Goal: Task Accomplishment & Management: Manage account settings

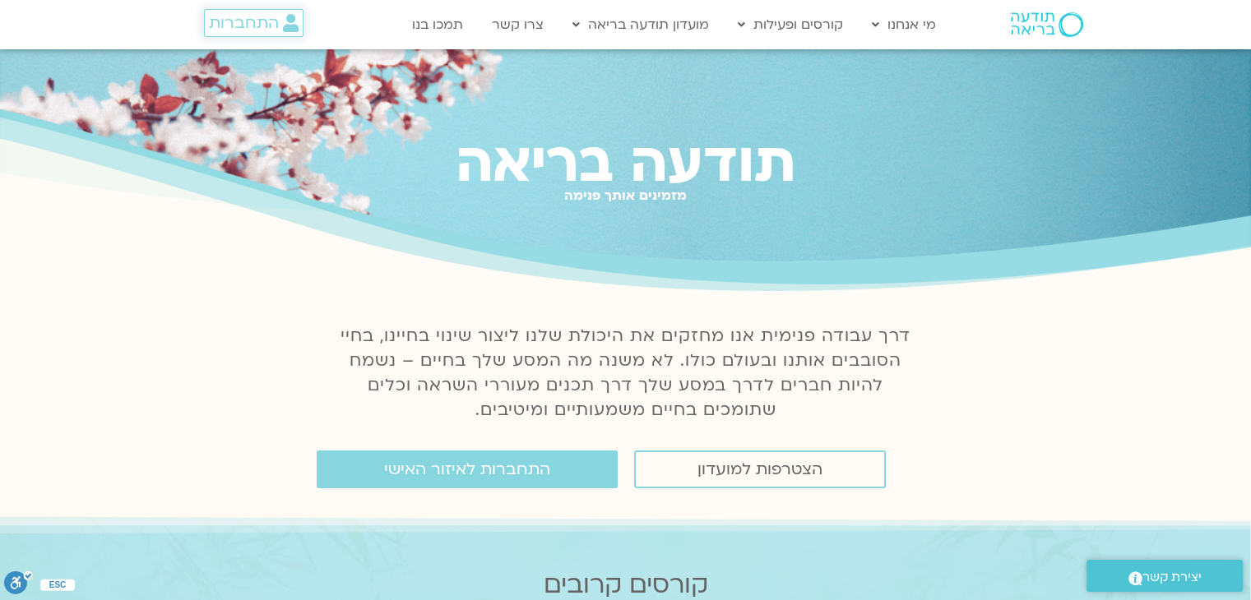
click at [254, 21] on span "התחברות" at bounding box center [244, 23] width 70 height 18
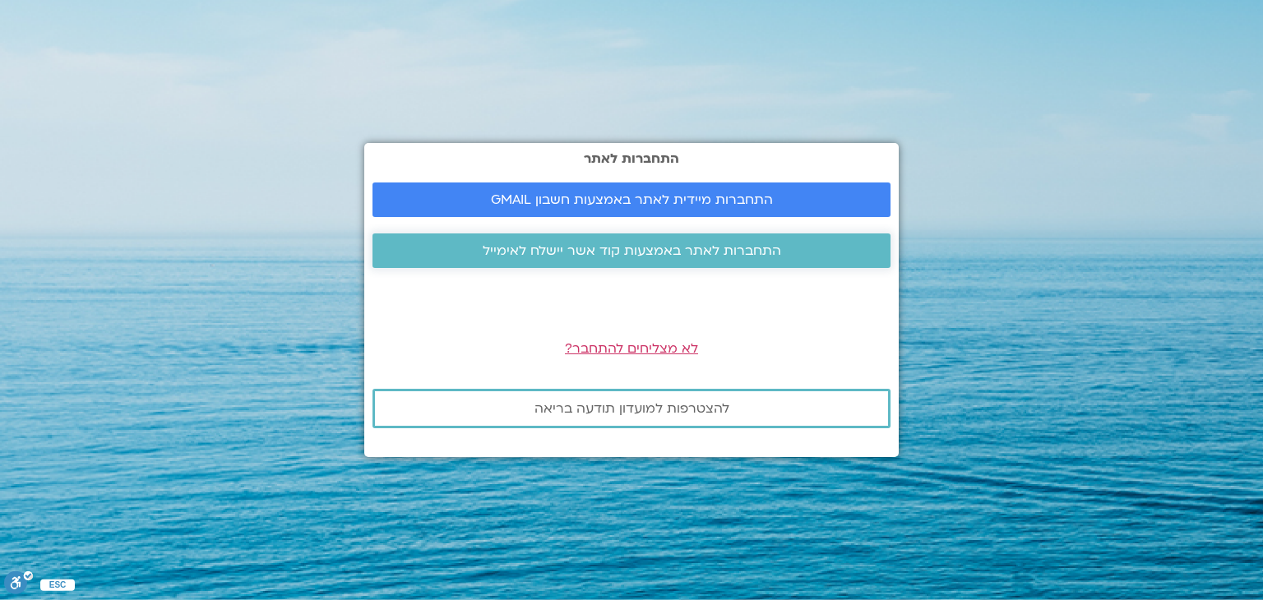
click at [629, 258] on span "התחברות לאתר באמצעות קוד אשר יישלח לאימייל" at bounding box center [632, 250] width 299 height 15
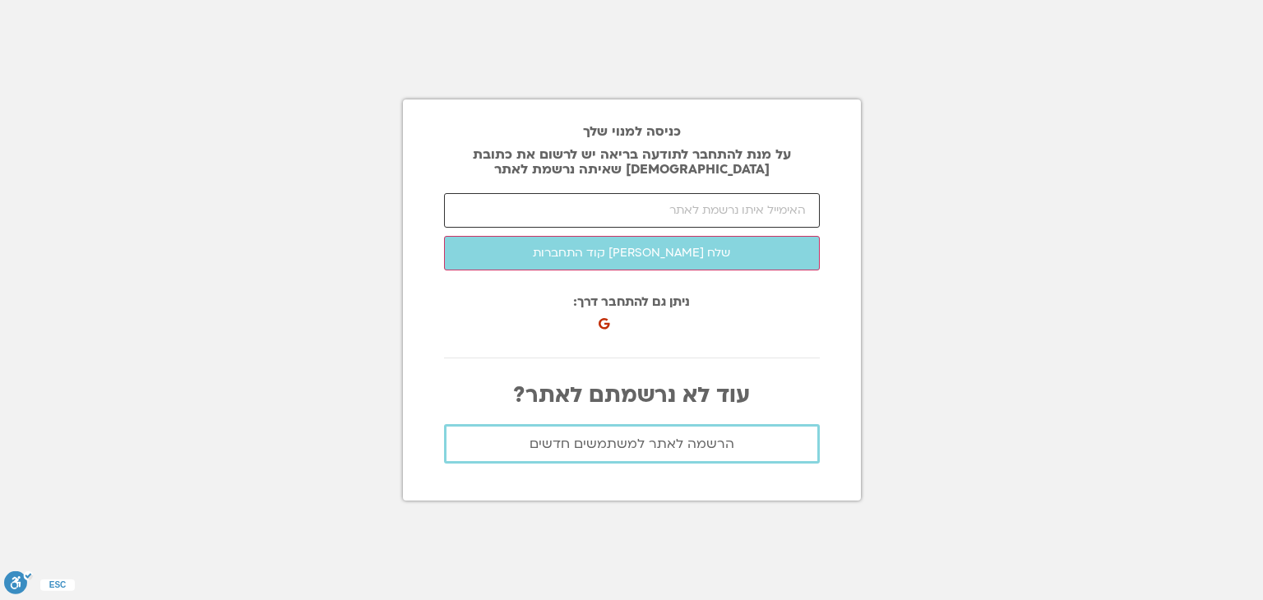
click at [622, 213] on input "email" at bounding box center [632, 210] width 376 height 35
type input "ן"
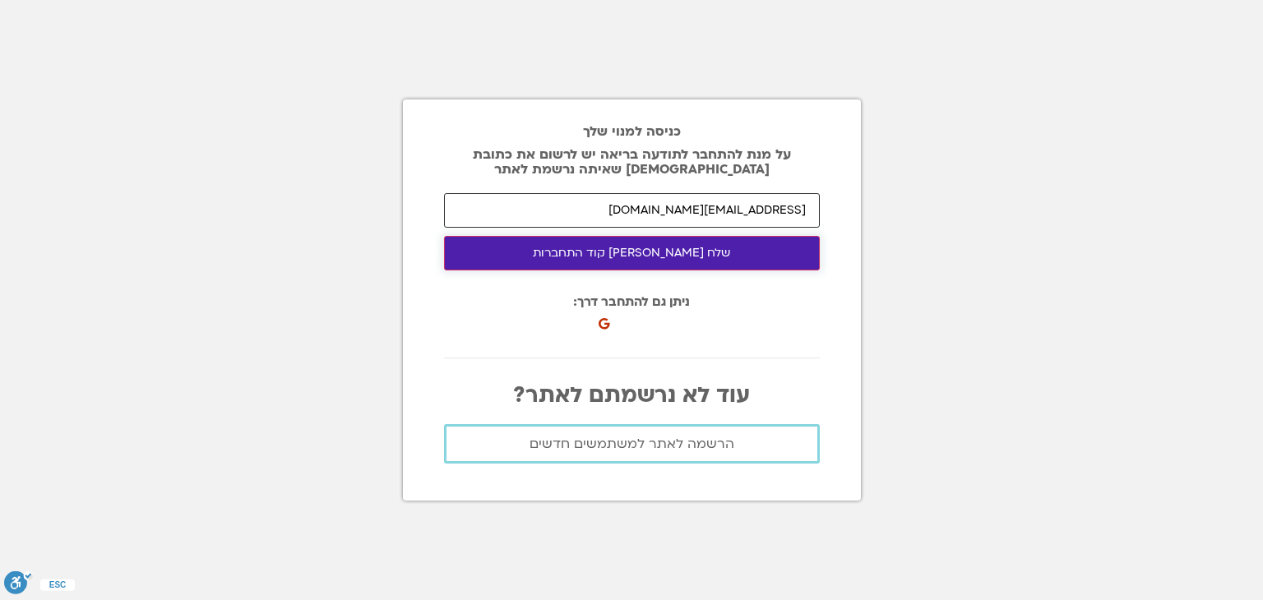
type input "[EMAIL_ADDRESS][DOMAIN_NAME]"
click at [612, 252] on button "שלח לי קוד התחברות" at bounding box center [632, 253] width 376 height 35
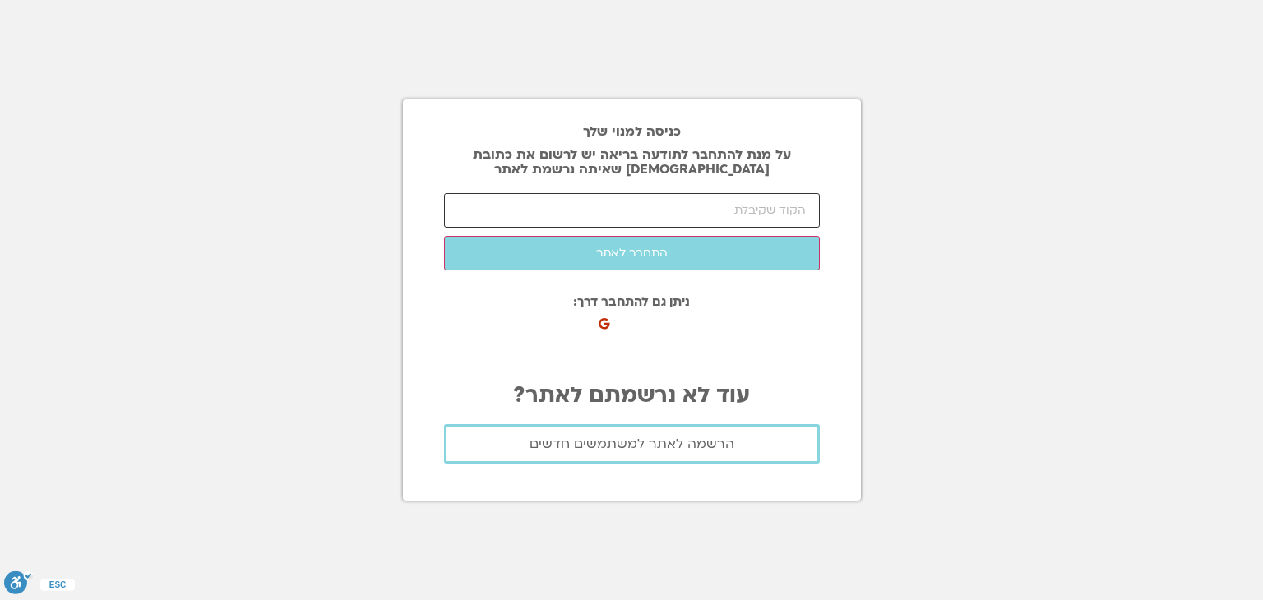
click at [527, 206] on input "number" at bounding box center [632, 210] width 376 height 35
type input "42130"
click at [579, 280] on div "כניסה למנוי שלך על מנת להתחבר לתודעה בריאה יש לרשום את כתובת האיימל שאיתה נרשמת…" at bounding box center [632, 300] width 458 height 401
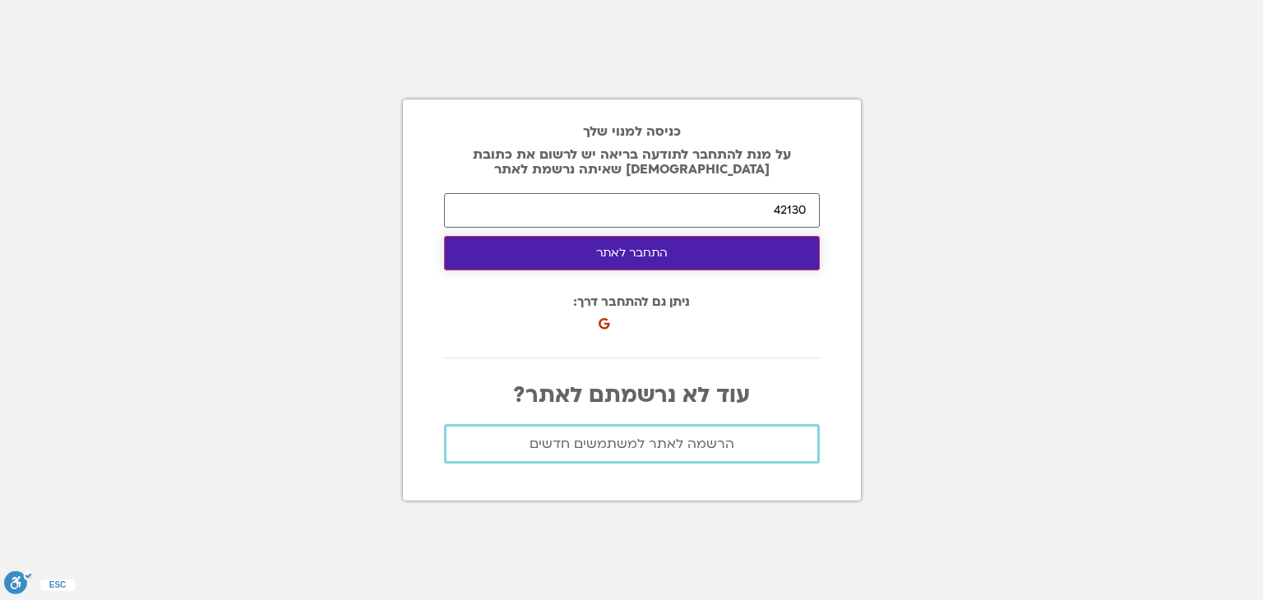
click at [584, 258] on button "התחבר לאתר" at bounding box center [632, 253] width 376 height 35
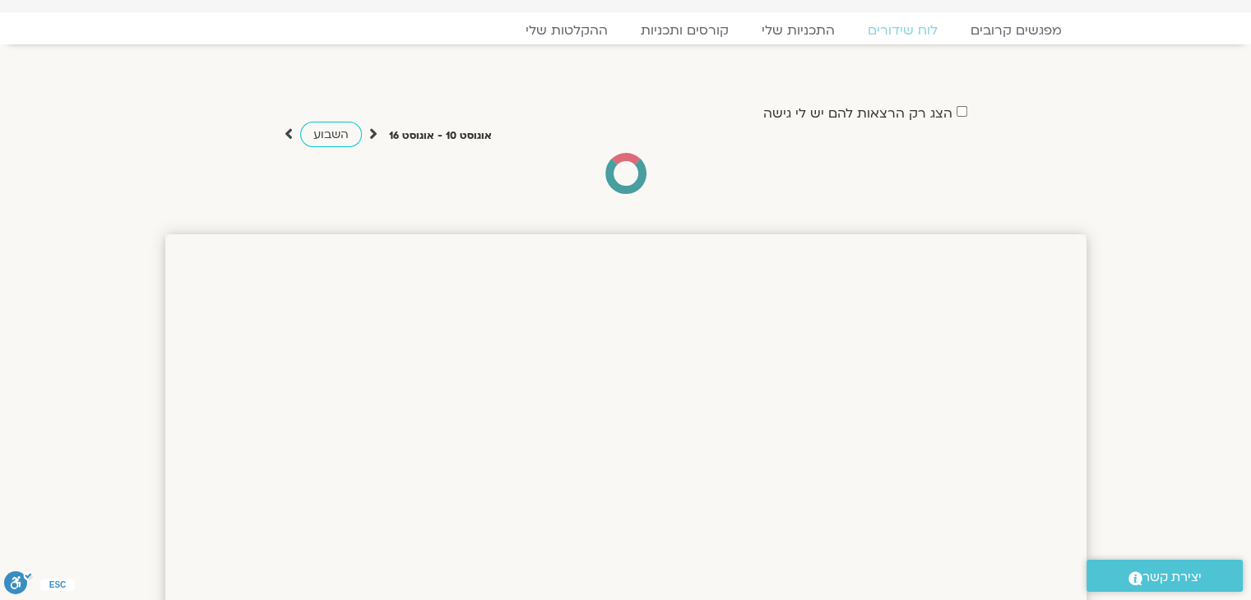
click at [89, 108] on section "הצג רק הרצאות להם יש לי גישה אוגוסט 10 - אוגוסט 16 השבוע להציג אירועים שפתוחים …" at bounding box center [625, 131] width 1251 height 141
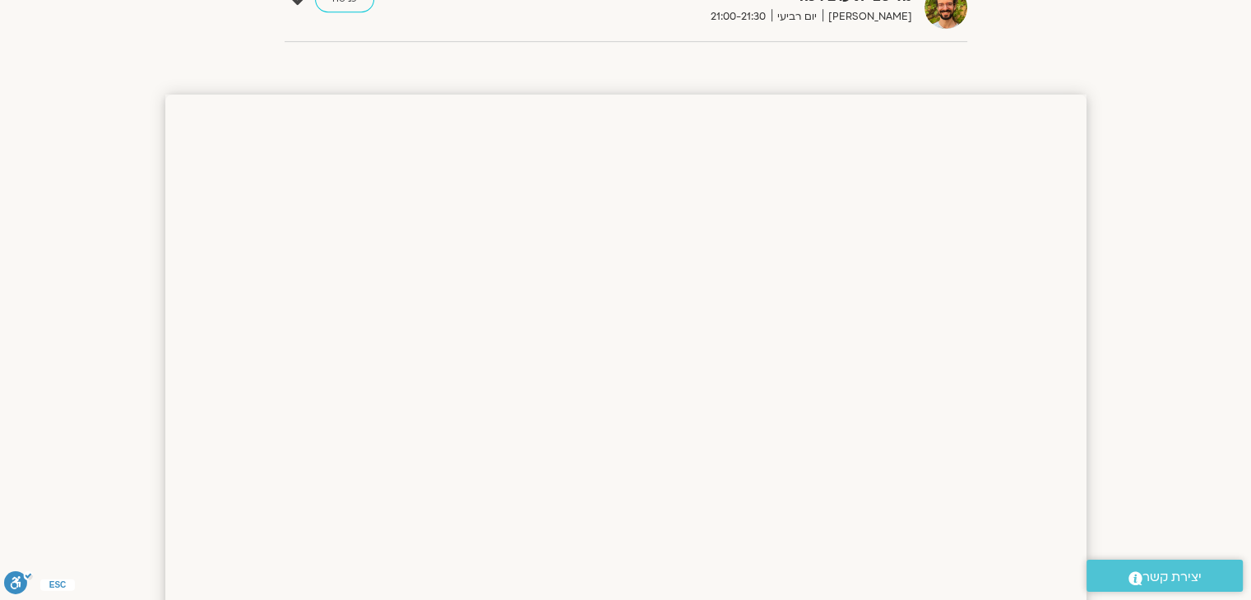
scroll to position [1224, 0]
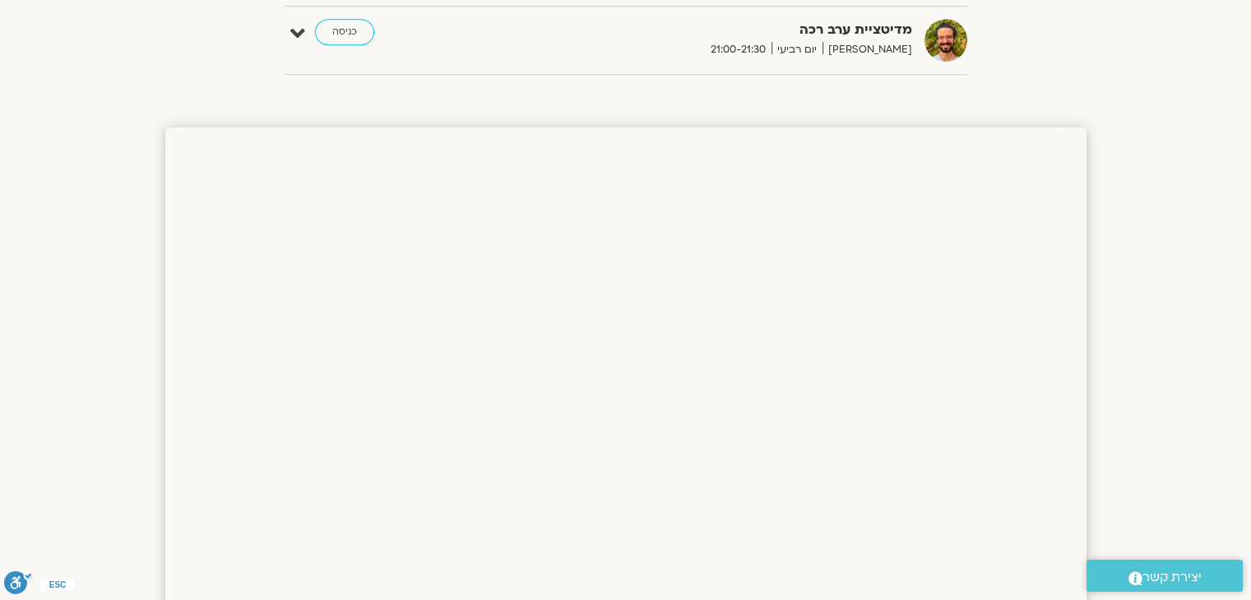
scroll to position [1134, 0]
drag, startPoint x: 72, startPoint y: 352, endPoint x: 109, endPoint y: 185, distance: 171.0
drag, startPoint x: 109, startPoint y: 185, endPoint x: 99, endPoint y: 120, distance: 65.7
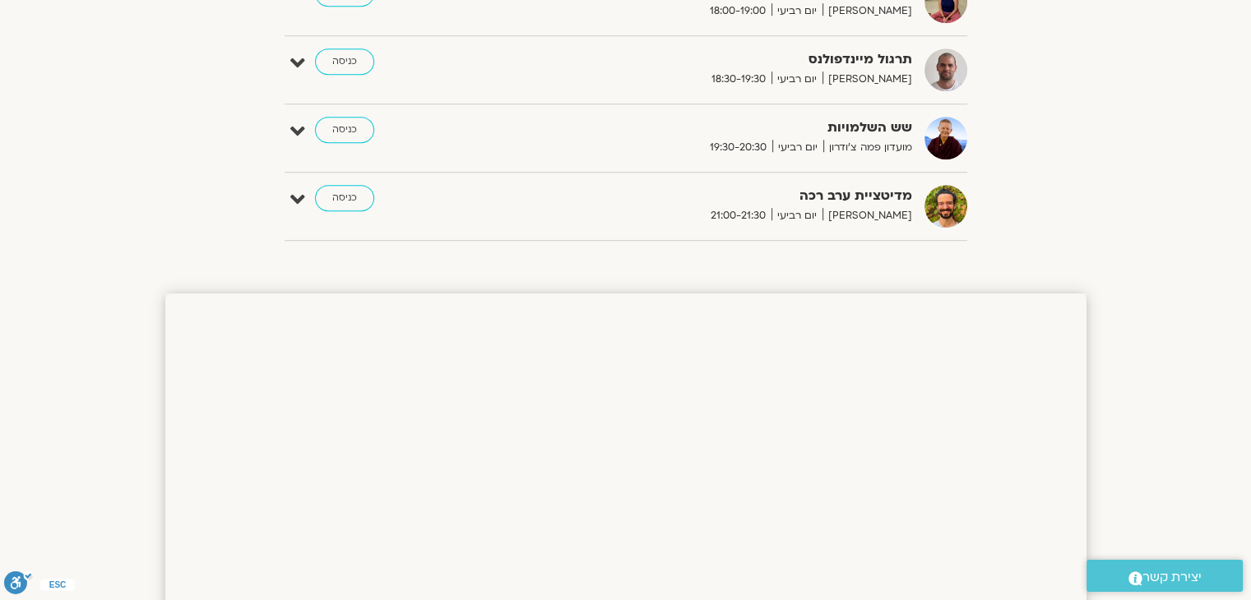
scroll to position [951, 0]
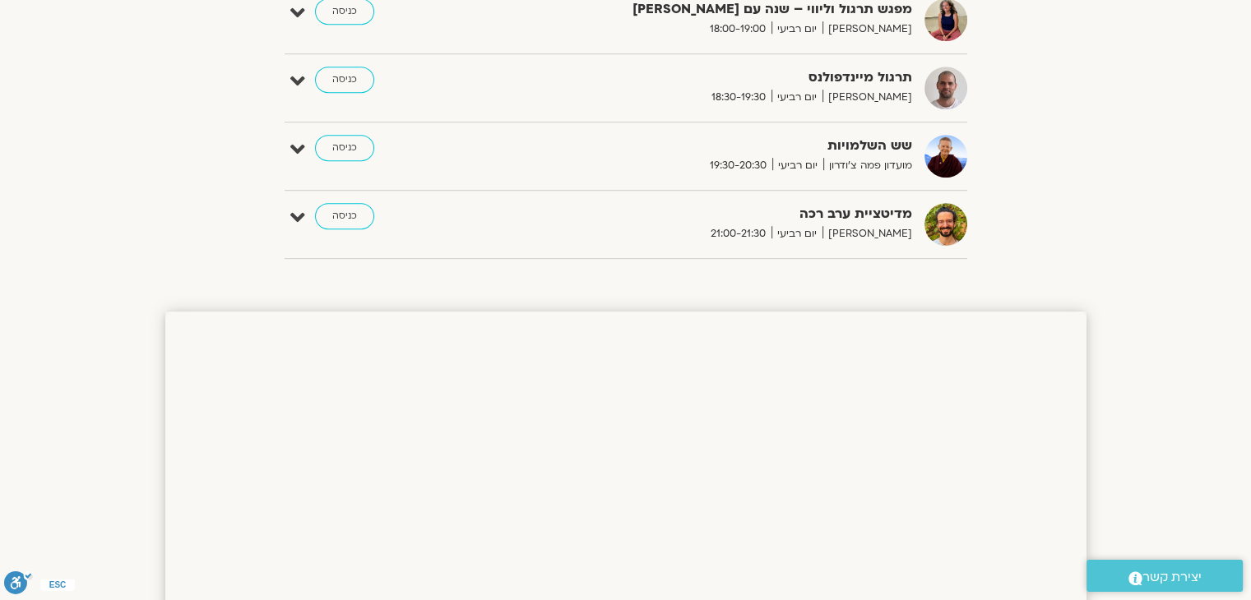
click at [373, 212] on div "מדיטציית ערב רכה שגב הורוביץ יום רביעי 21:00-21:30 כניסה" at bounding box center [638, 224] width 658 height 43
click at [362, 211] on link "כניסה" at bounding box center [344, 216] width 59 height 26
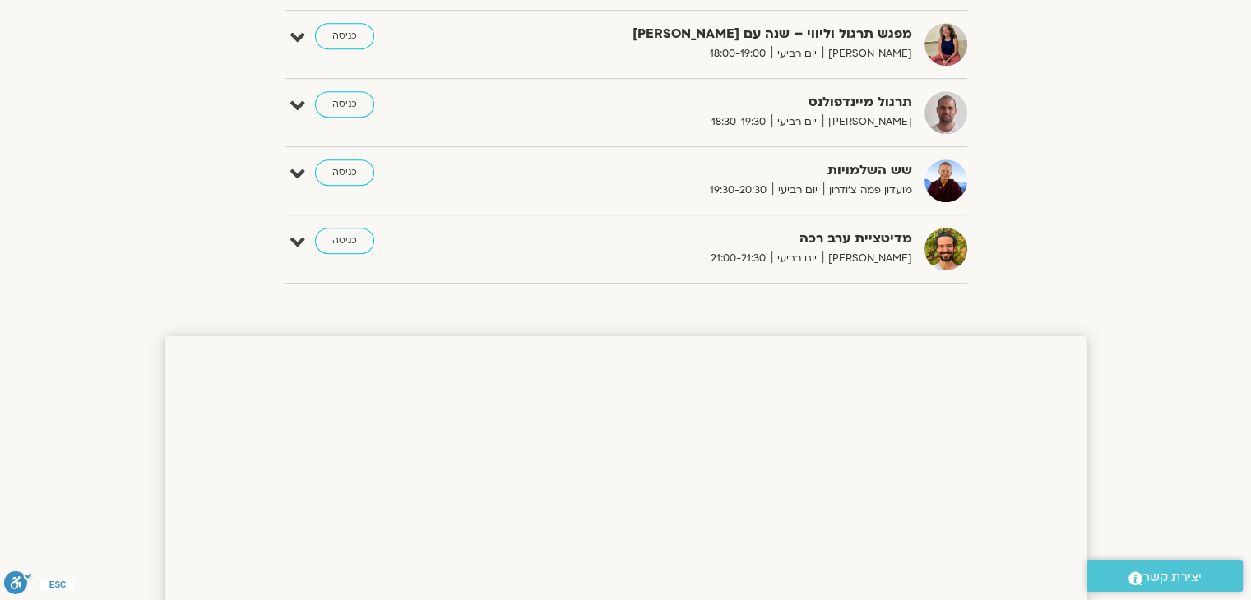
scroll to position [923, 0]
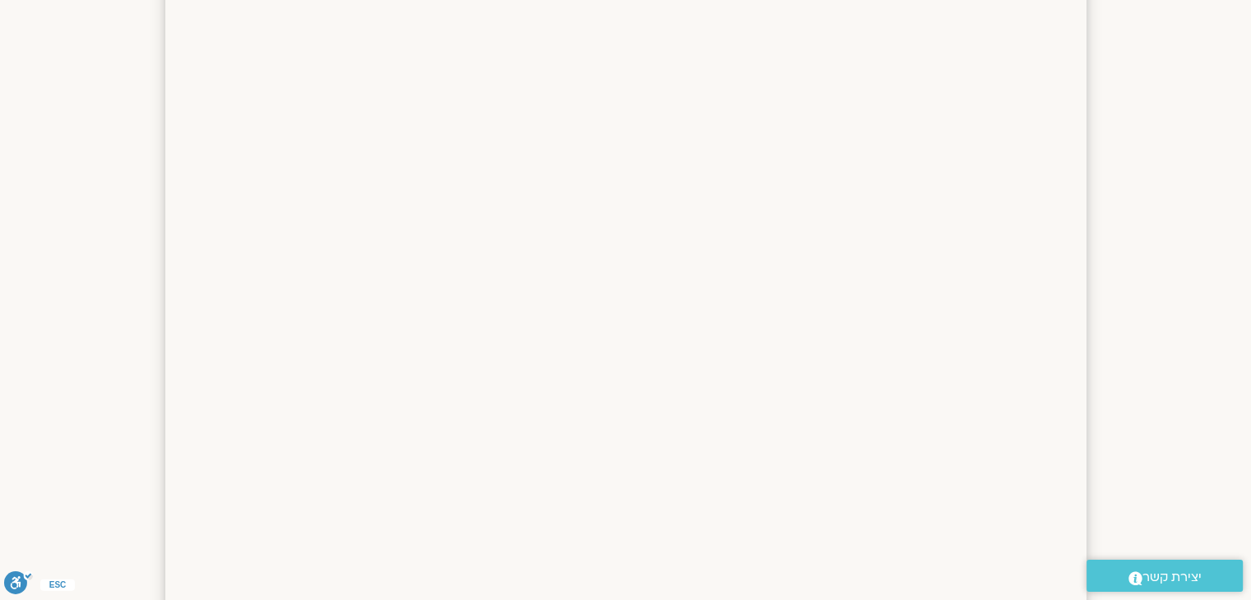
scroll to position [1388, 0]
click at [49, 294] on section at bounding box center [625, 501] width 1251 height 1316
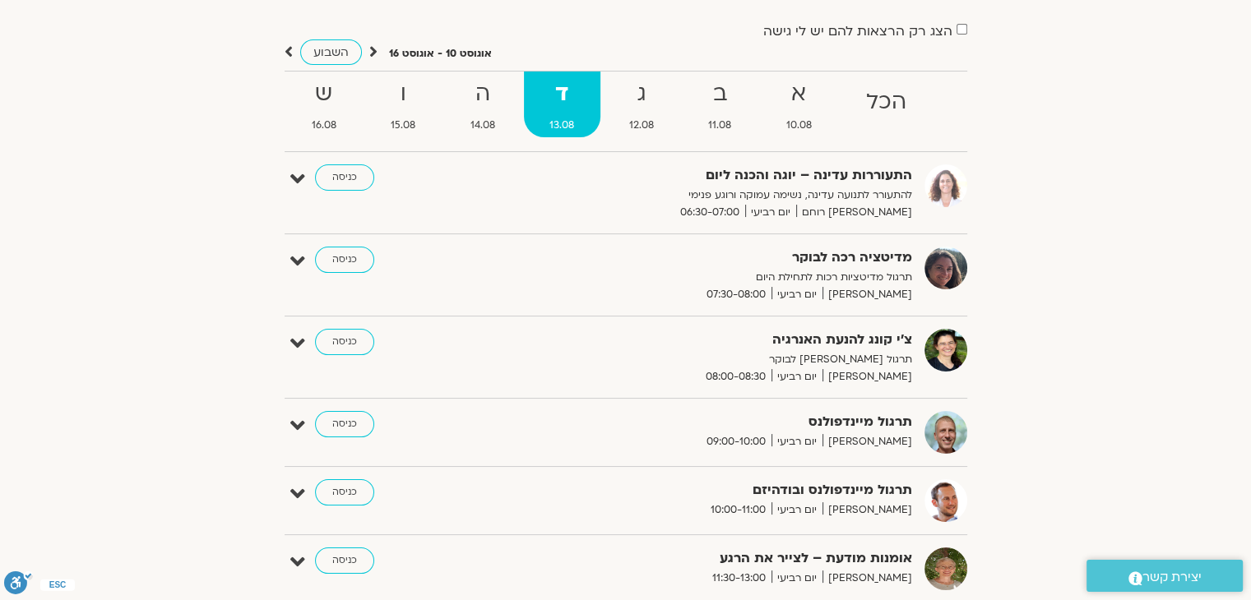
scroll to position [128, 0]
click at [135, 113] on section "הצג רק הרצאות להם יש לי גישה אוגוסט 10 - אוגוסט 16 השבוע להציג אירועים שפתוחים …" at bounding box center [625, 541] width 1251 height 1124
click at [118, 230] on section "הצג רק הרצאות להם יש לי גישה אוגוסט 10 - אוגוסט 16 השבוע להציג אירועים שפתוחים …" at bounding box center [625, 541] width 1251 height 1124
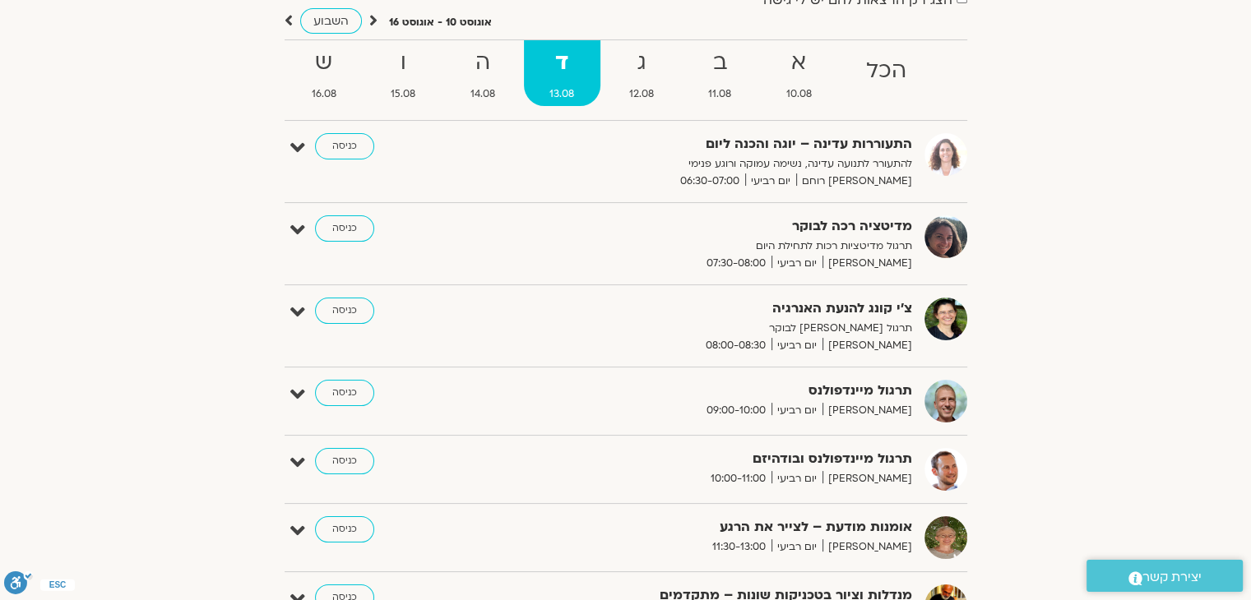
scroll to position [158, 0]
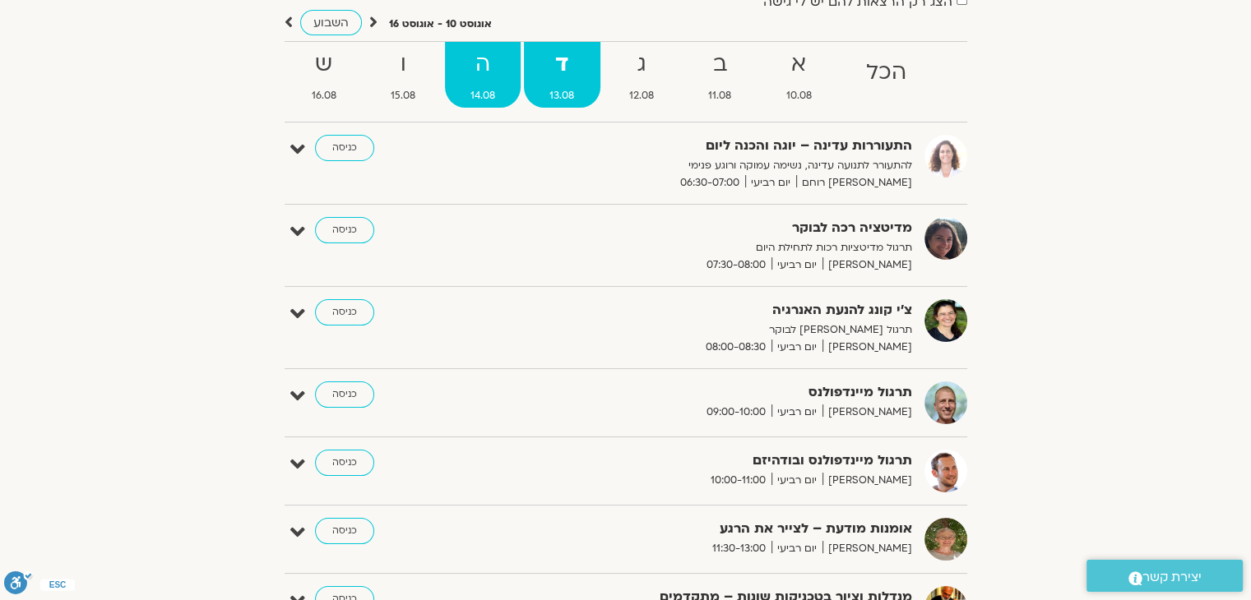
click at [486, 68] on strong "ה" at bounding box center [483, 64] width 76 height 37
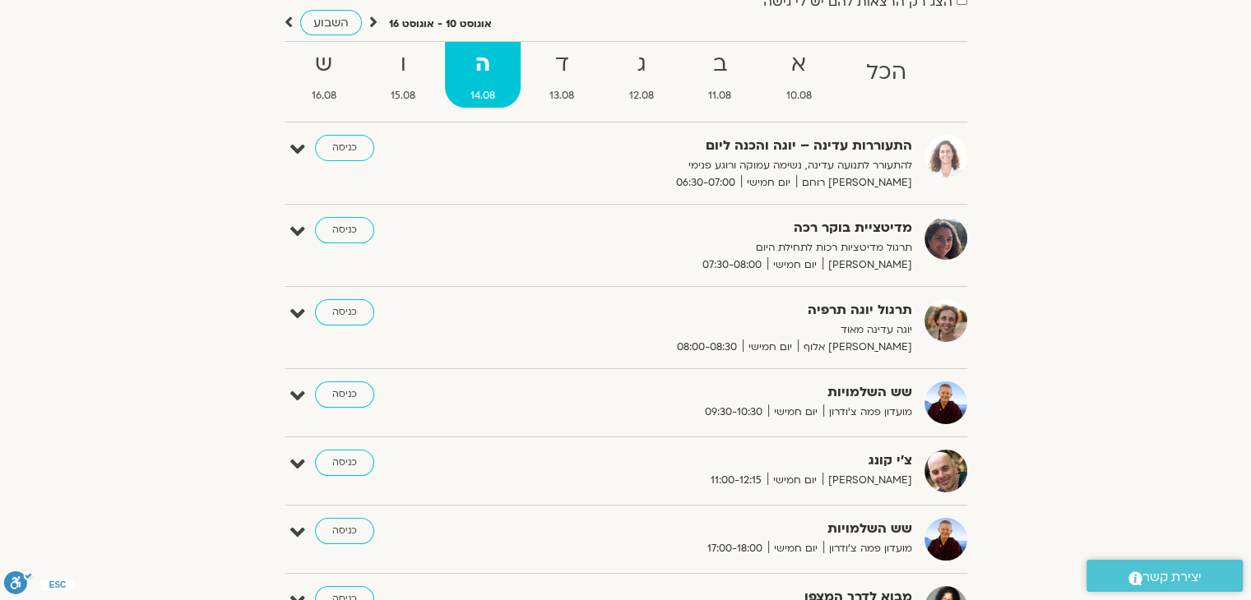
click at [1174, 303] on section "הצג רק הרצאות להם יש לי גישה אוגוסט 10 - אוגוסט 16 השבוע להציג אירועים שפתוחים …" at bounding box center [625, 374] width 1251 height 851
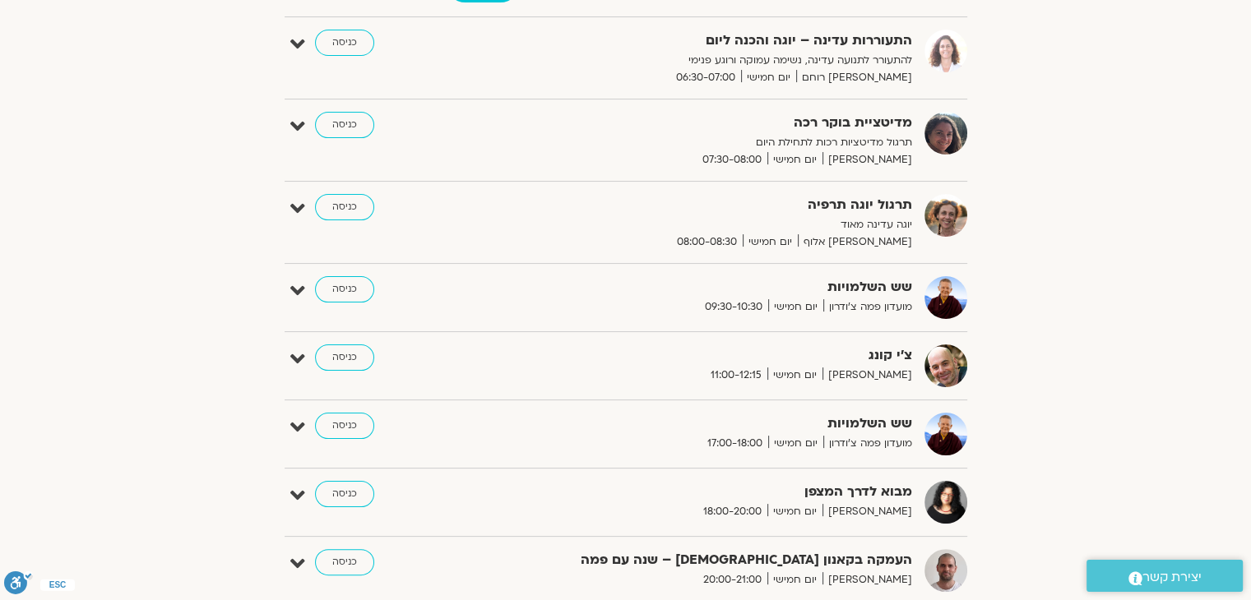
scroll to position [0, 0]
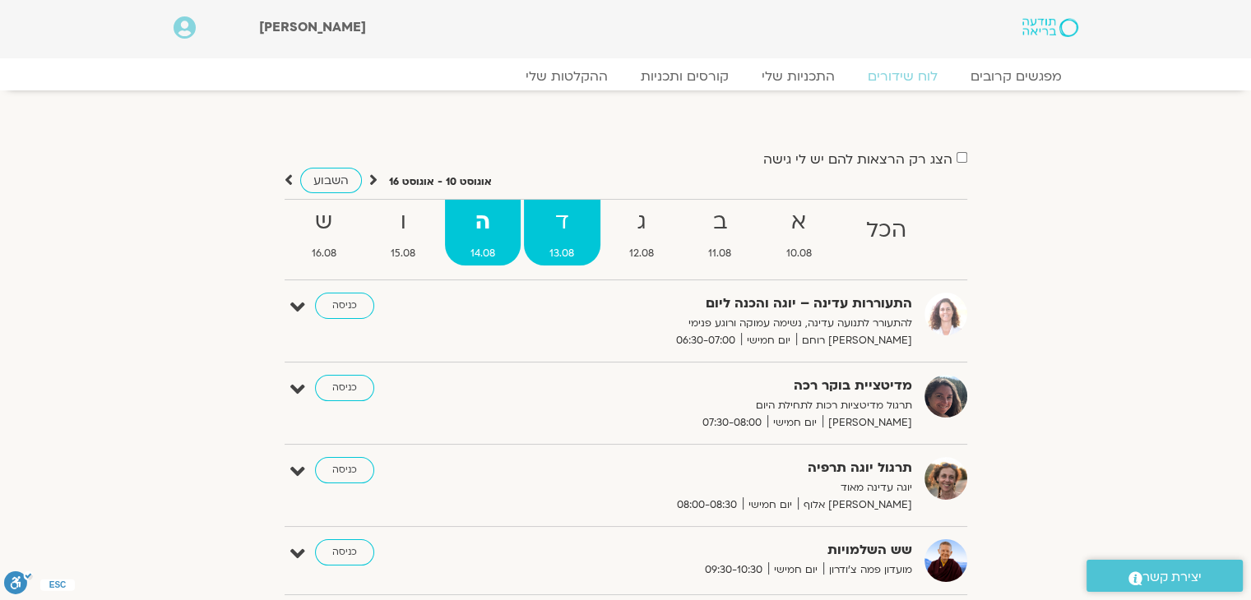
click at [547, 229] on strong "ד" at bounding box center [562, 222] width 76 height 37
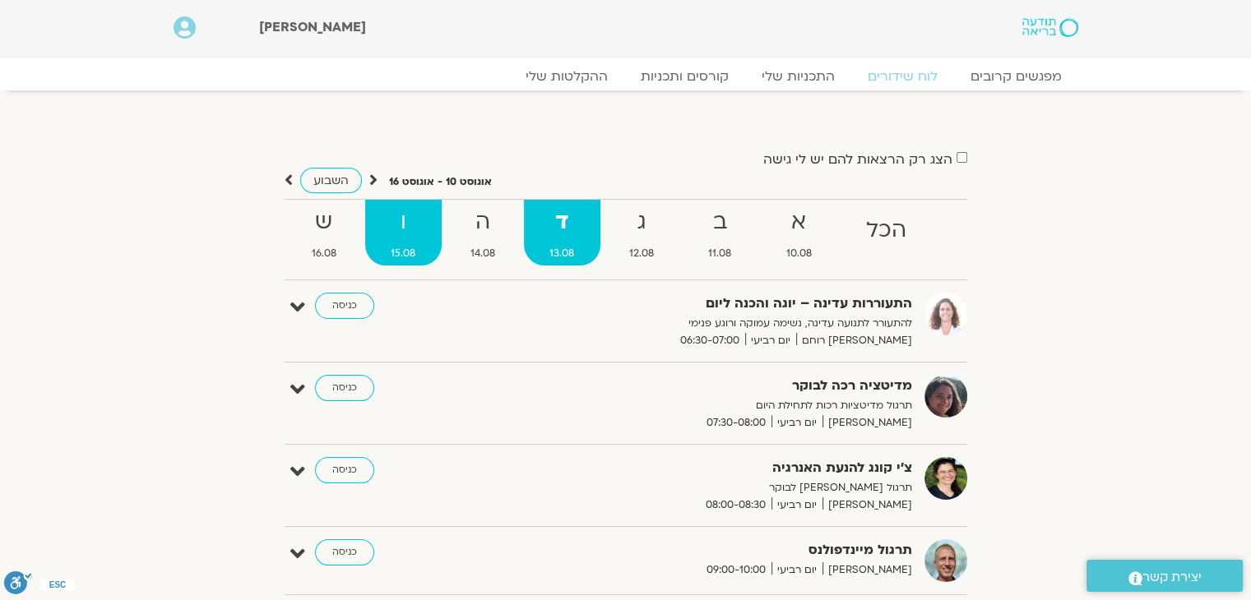
click at [387, 236] on strong "ו" at bounding box center [403, 222] width 76 height 37
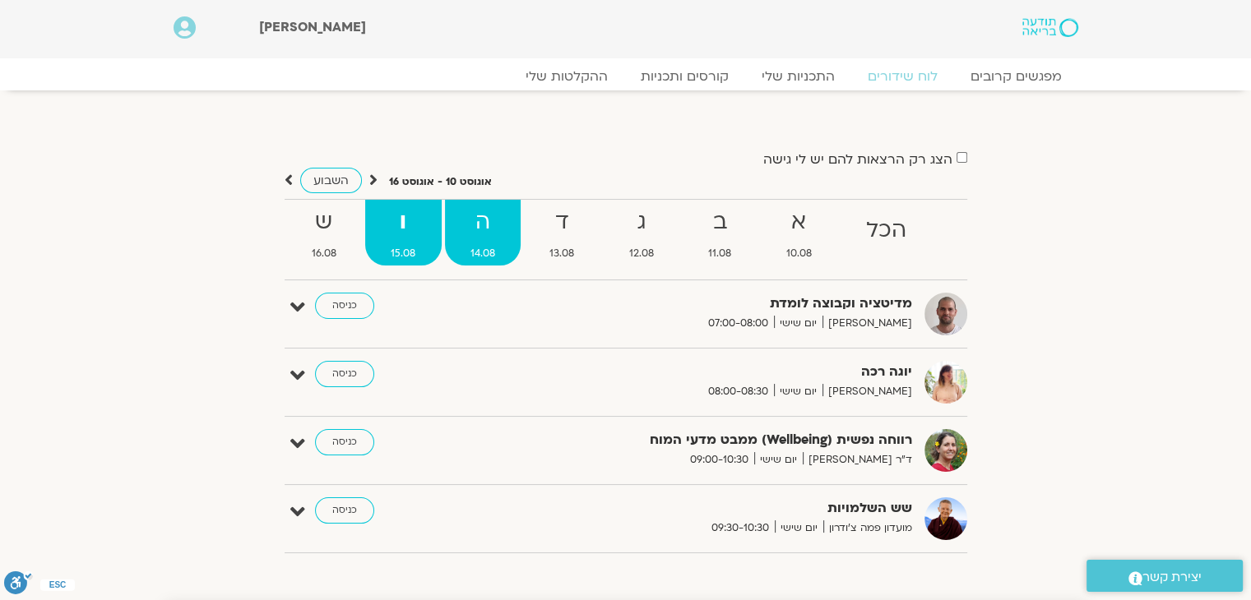
click at [475, 223] on strong "ה" at bounding box center [483, 222] width 76 height 37
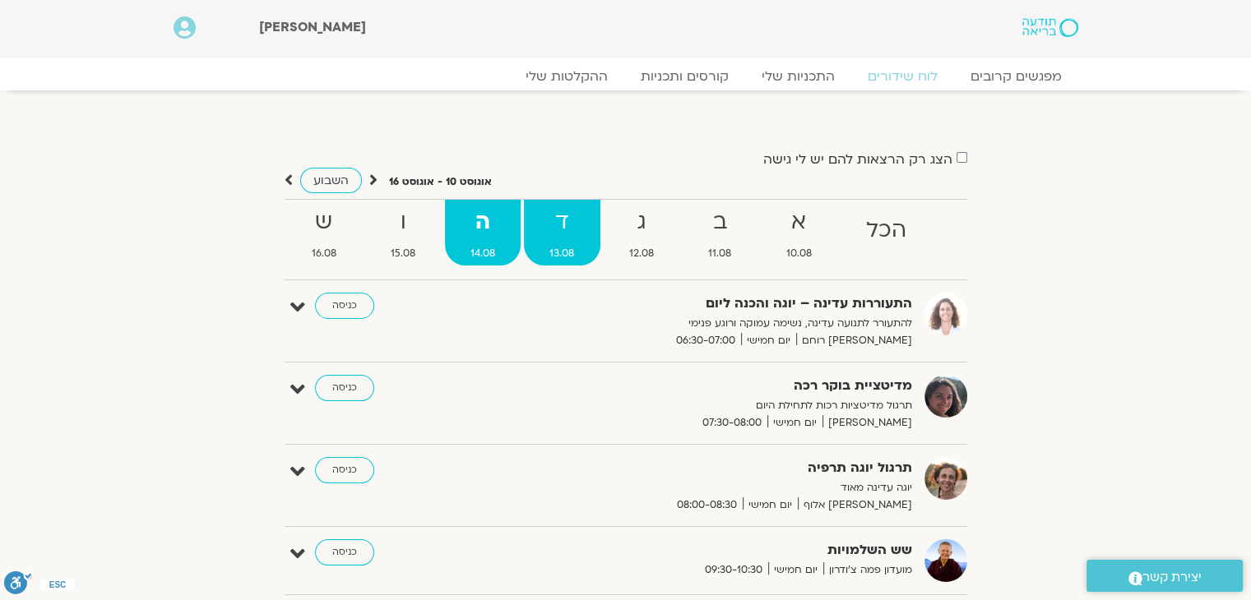
click at [572, 229] on strong "ד" at bounding box center [562, 222] width 76 height 37
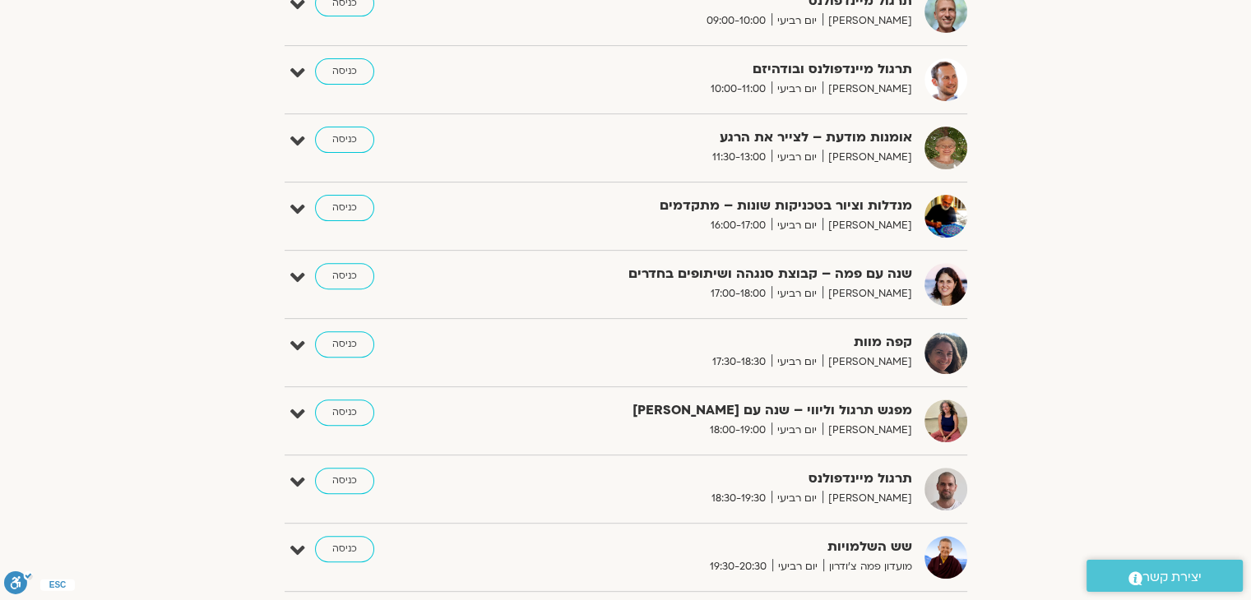
scroll to position [545, 0]
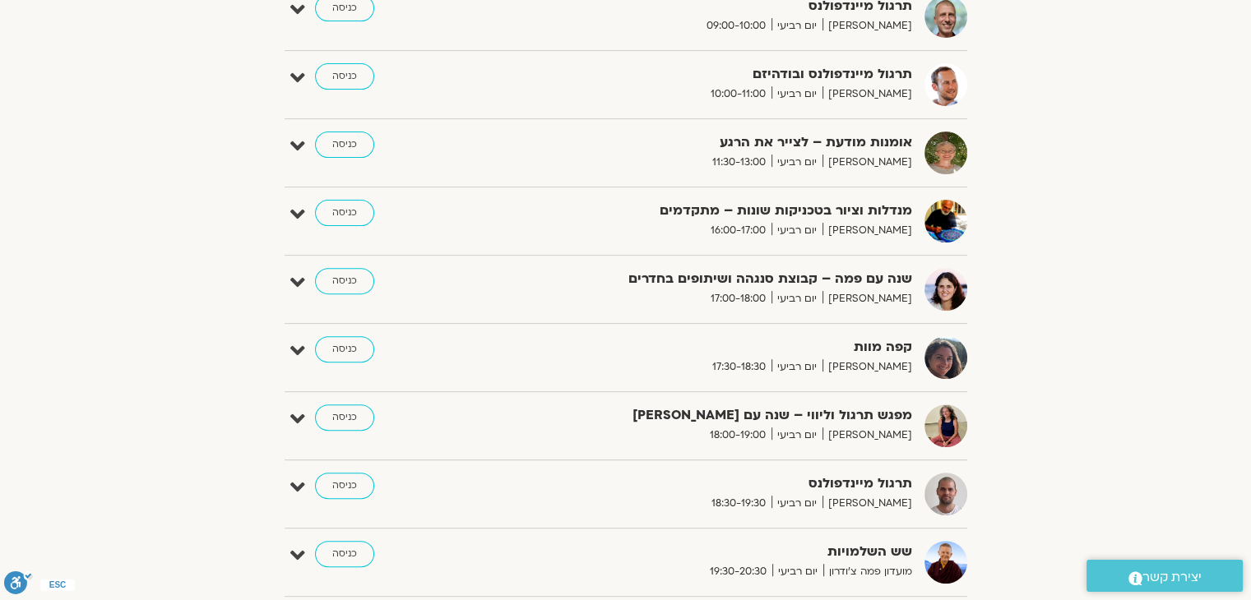
click at [0, 307] on section "הצג רק הרצאות להם יש לי גישה אוגוסט 10 - אוגוסט 16 השבוע להציג אירועים שפתוחים …" at bounding box center [625, 124] width 1251 height 1124
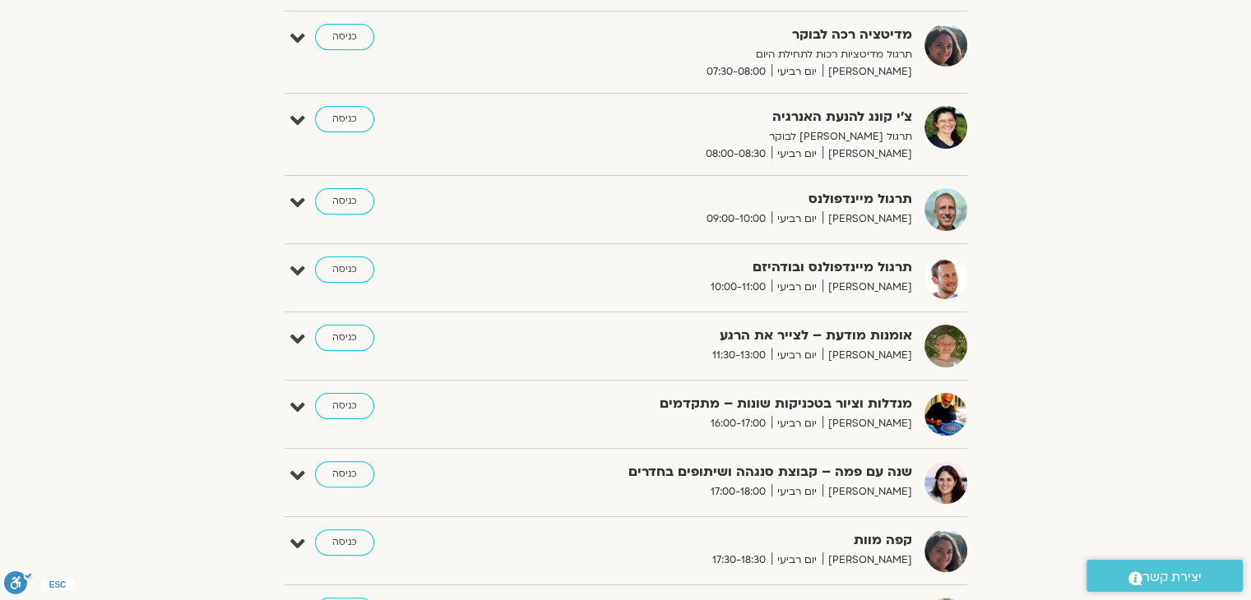
scroll to position [0, 0]
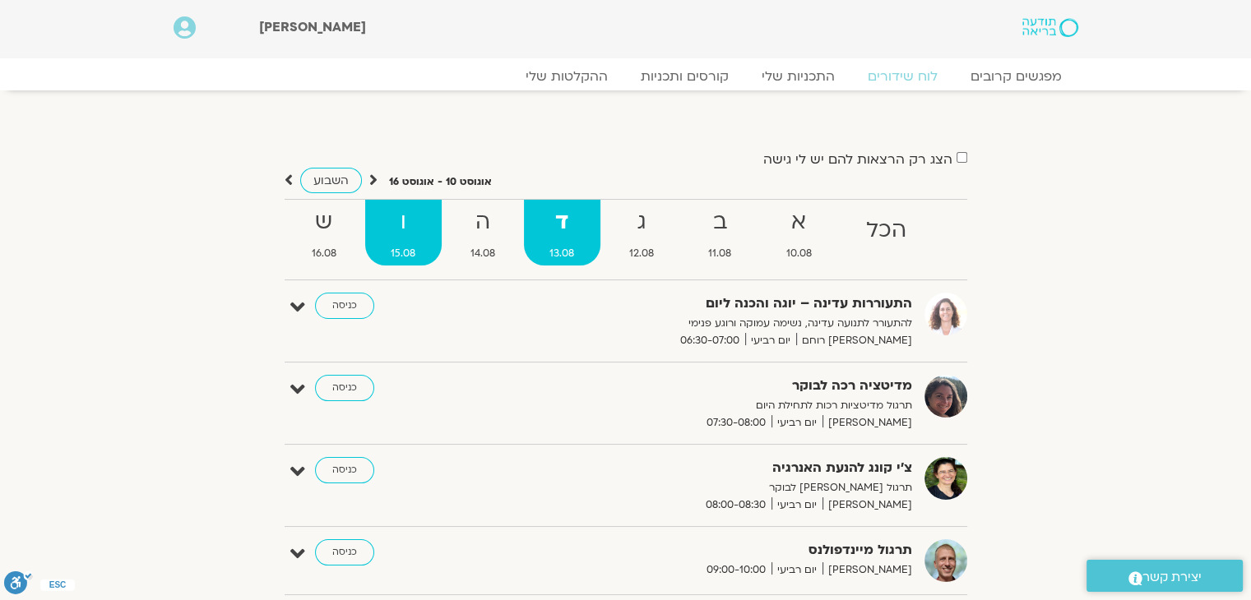
click at [420, 229] on strong "ו" at bounding box center [403, 222] width 76 height 37
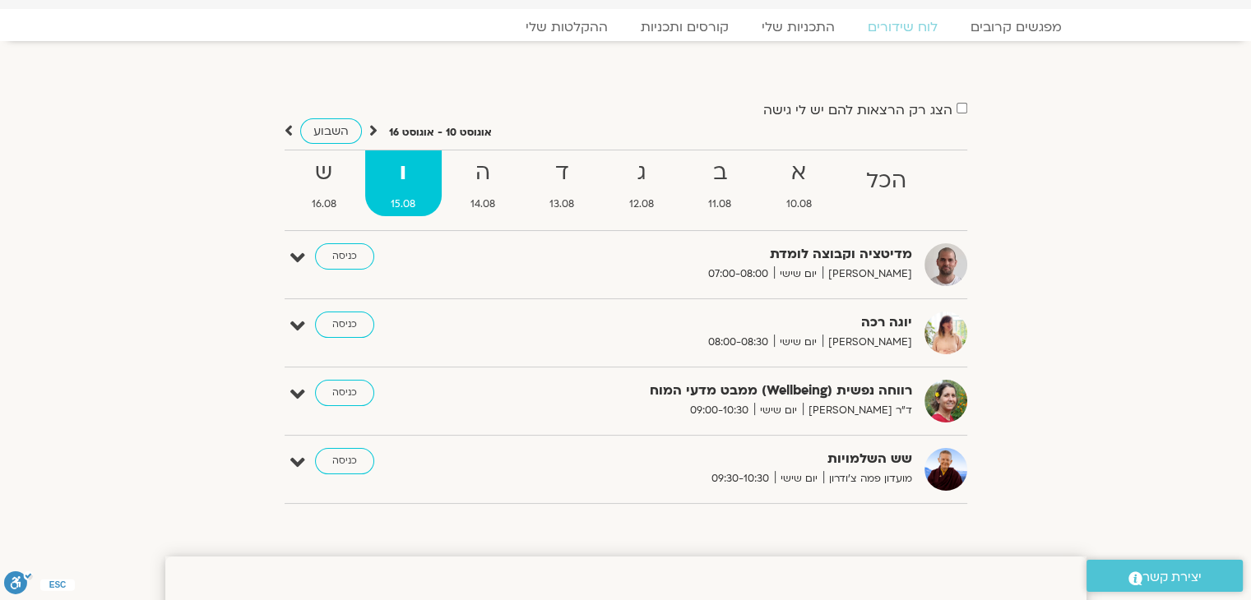
scroll to position [53, 0]
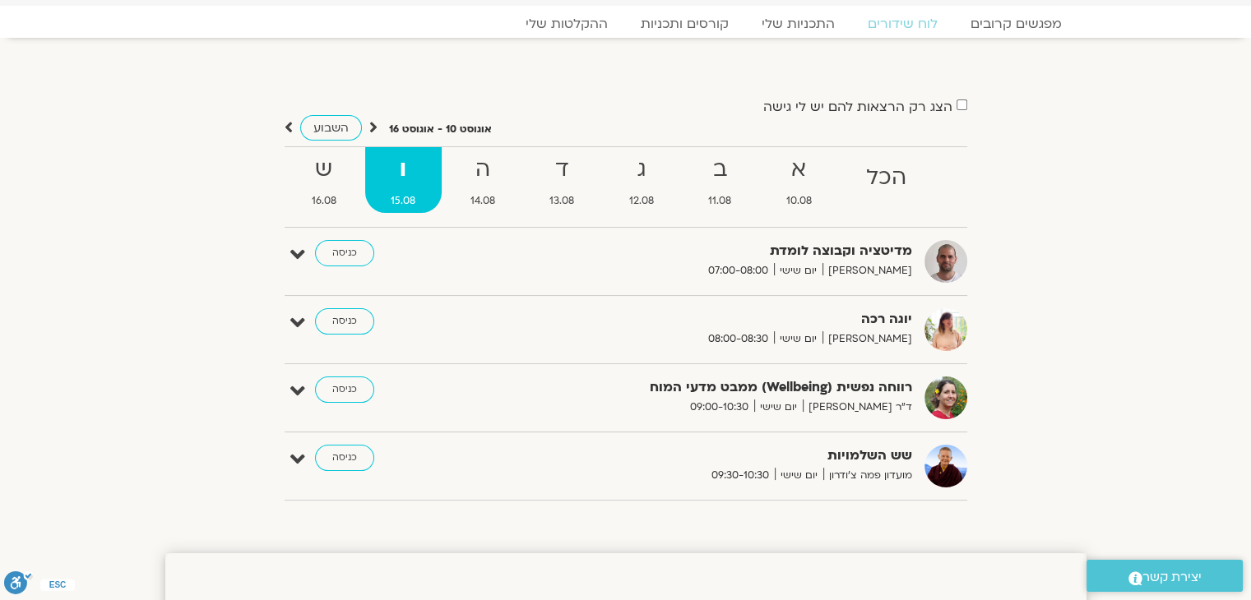
click at [64, 348] on section "הצג רק הרצאות להם יש לי גישה אוגוסט 10 - אוגוסט 16 השבוע להציג אירועים שפתוחים …" at bounding box center [625, 287] width 1251 height 467
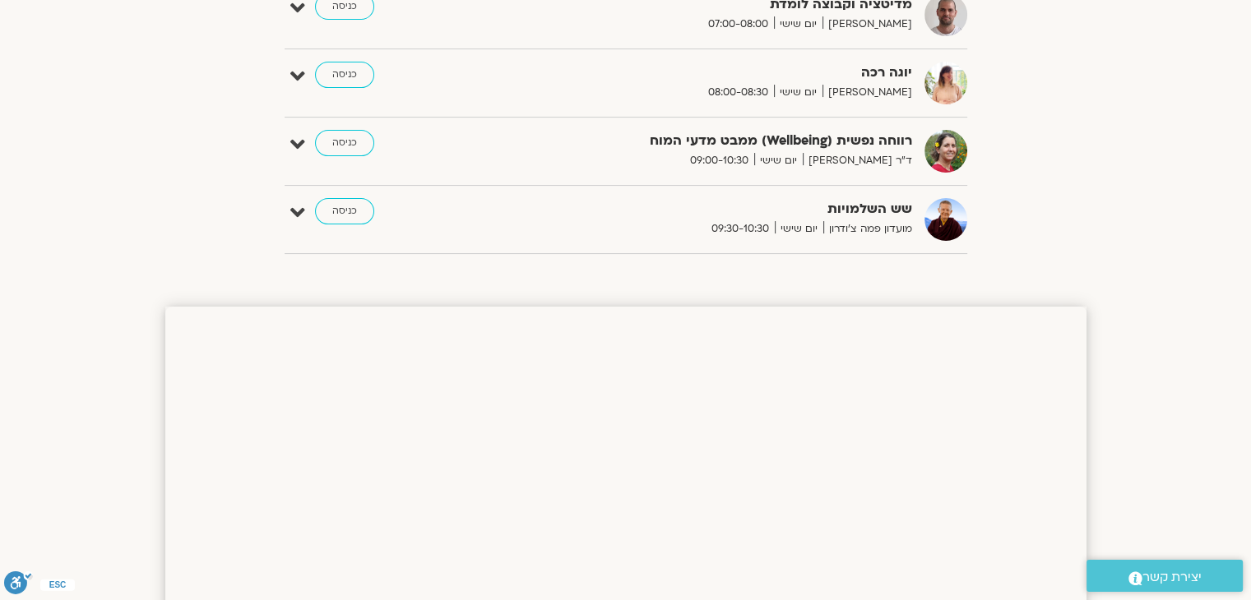
scroll to position [694, 0]
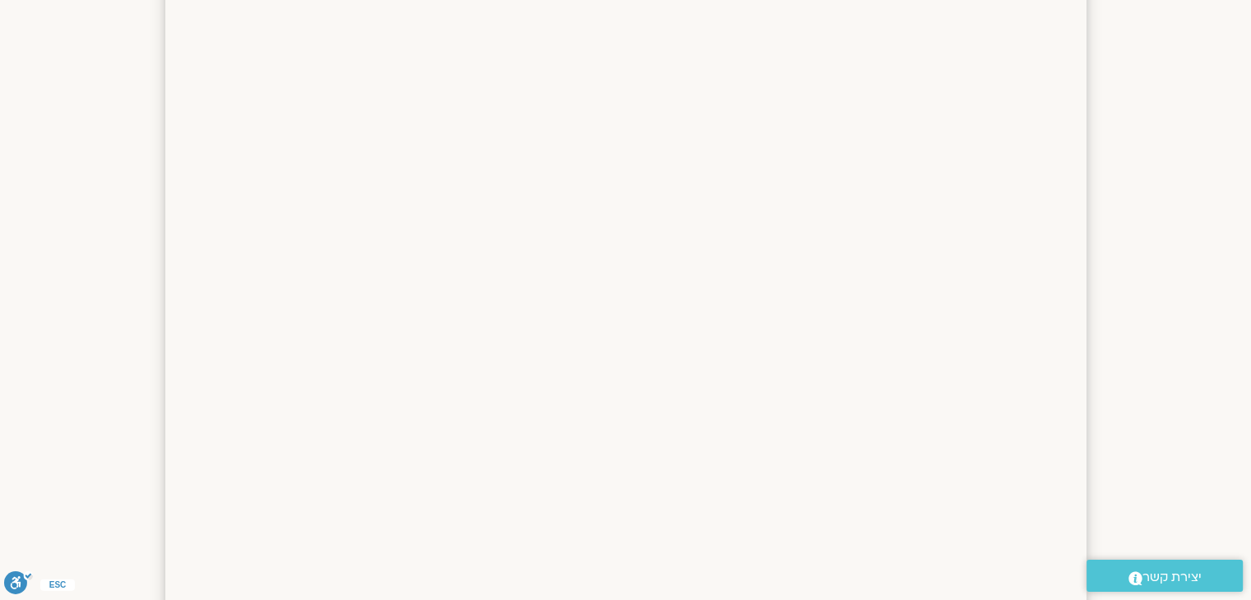
click at [64, 348] on section at bounding box center [625, 538] width 1251 height 1316
click at [63, 234] on section at bounding box center [625, 538] width 1251 height 1316
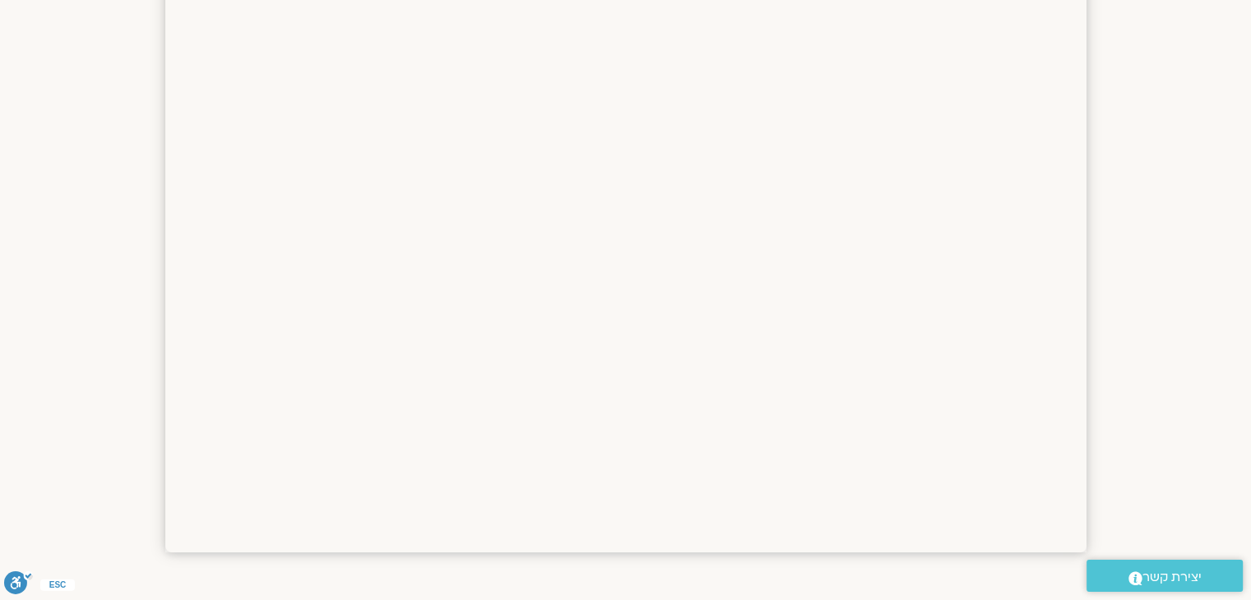
scroll to position [1301, 0]
drag, startPoint x: 63, startPoint y: 234, endPoint x: 67, endPoint y: 251, distance: 17.8
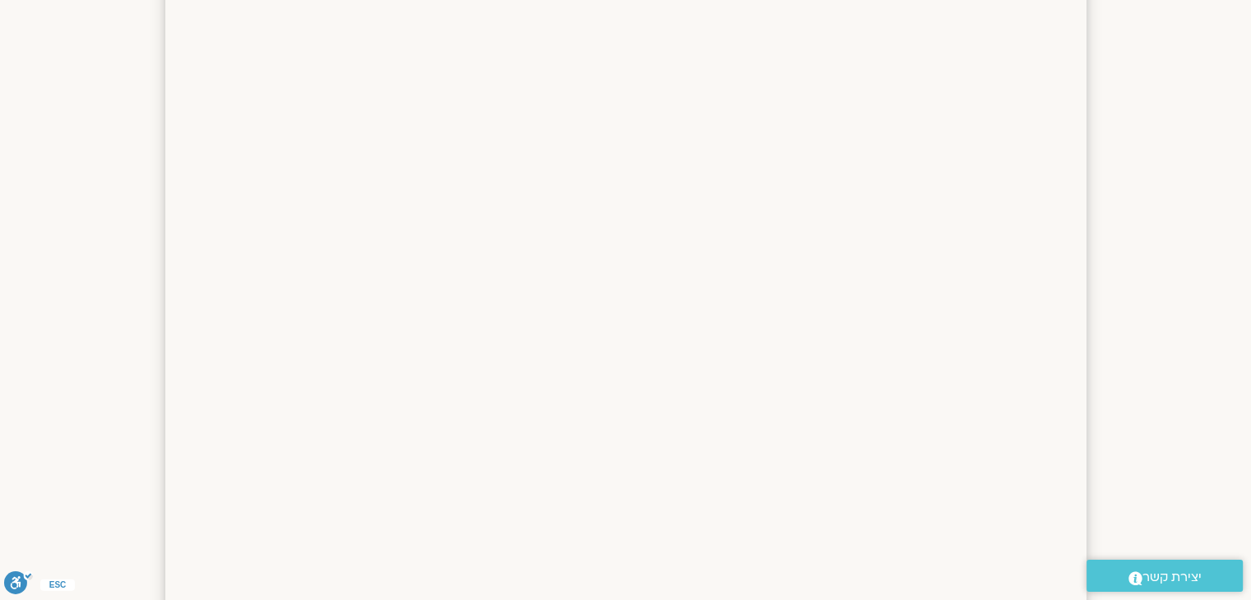
scroll to position [634, 0]
click at [67, 251] on section at bounding box center [625, 598] width 1251 height 1316
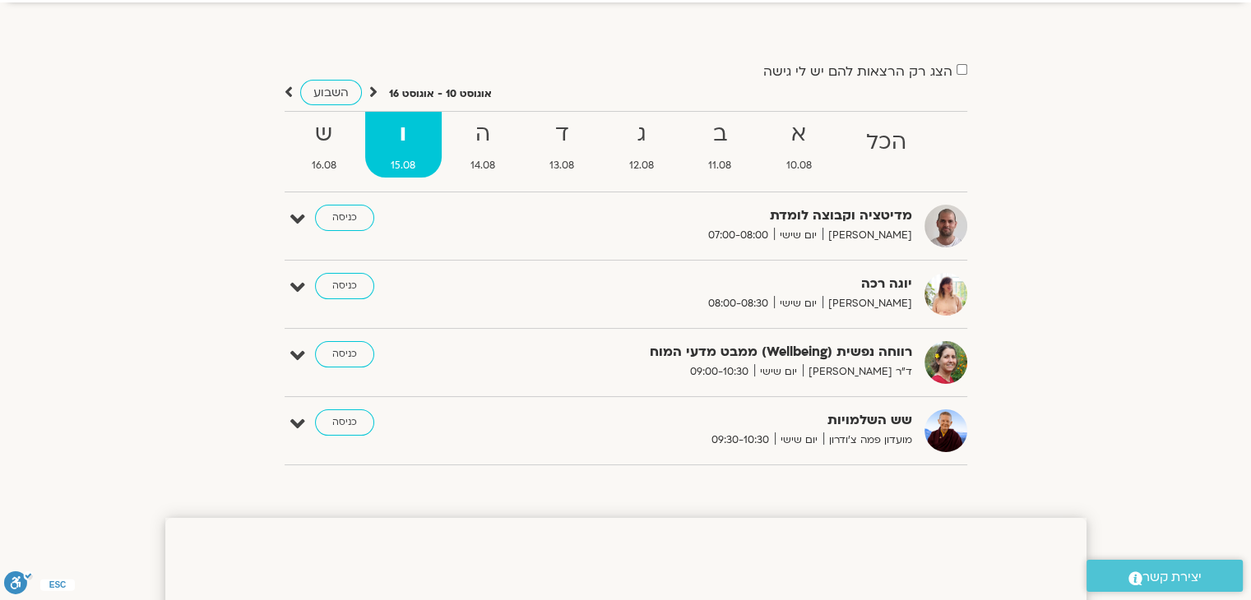
scroll to position [86, 0]
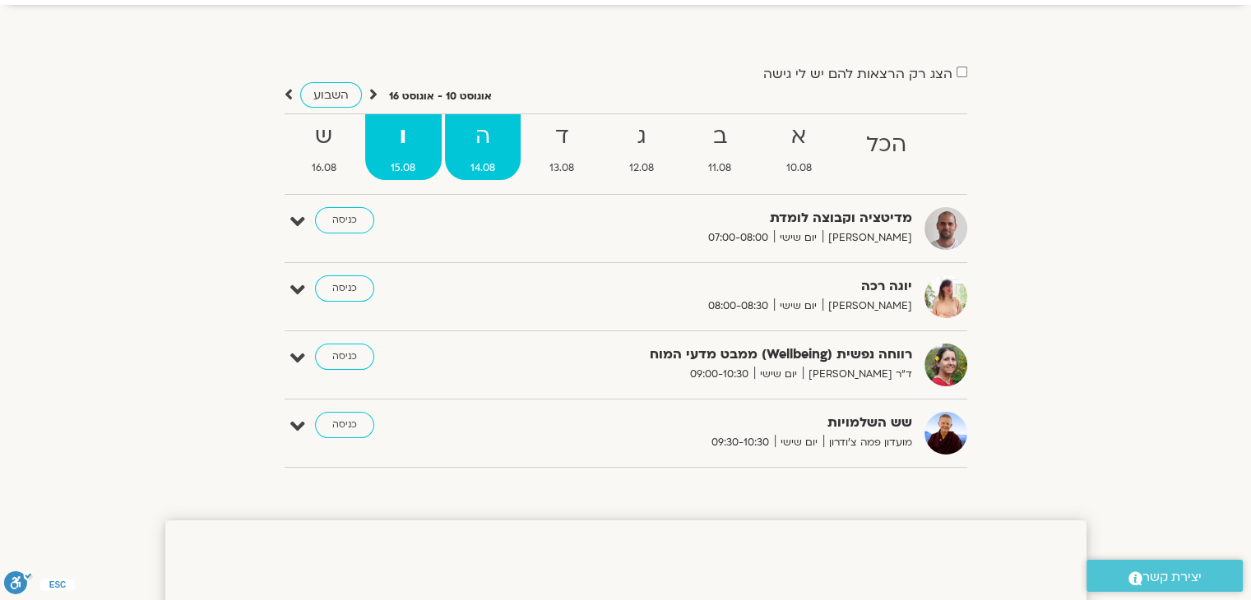
click at [464, 141] on strong "ה" at bounding box center [483, 136] width 76 height 37
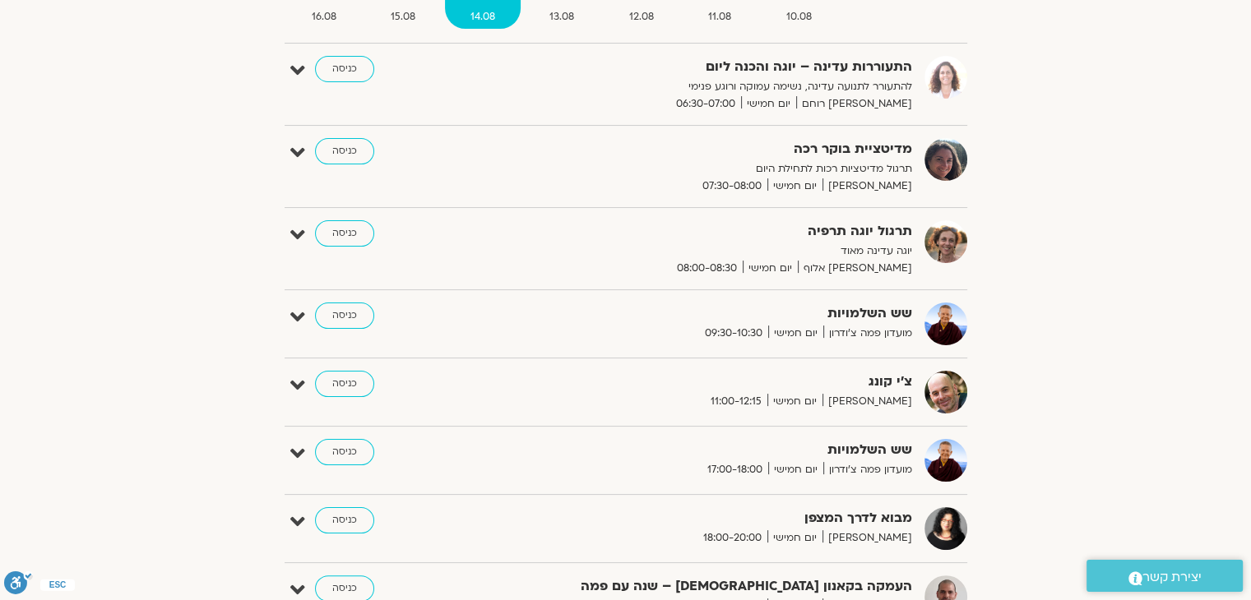
scroll to position [63, 0]
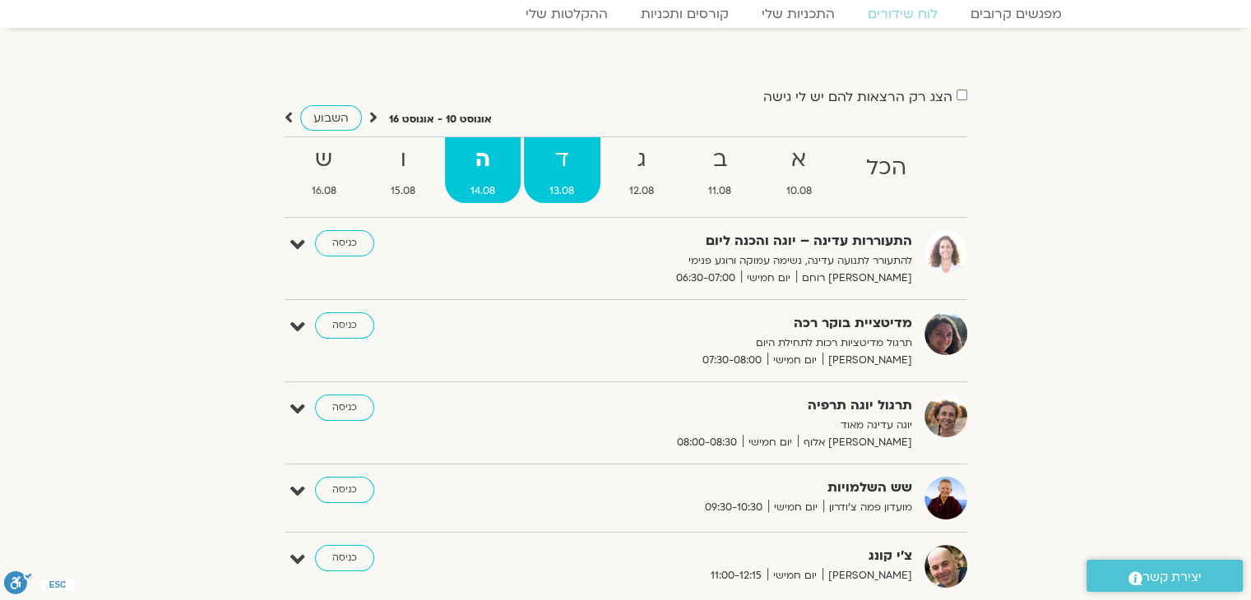
click at [571, 165] on strong "ד" at bounding box center [562, 159] width 76 height 37
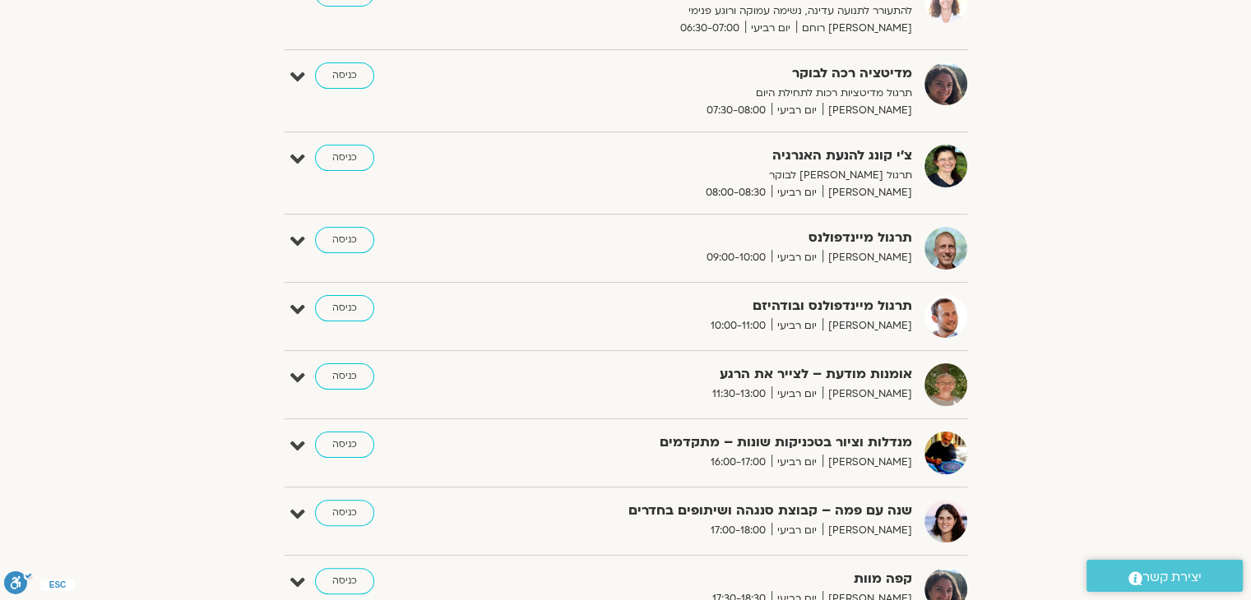
scroll to position [316, 0]
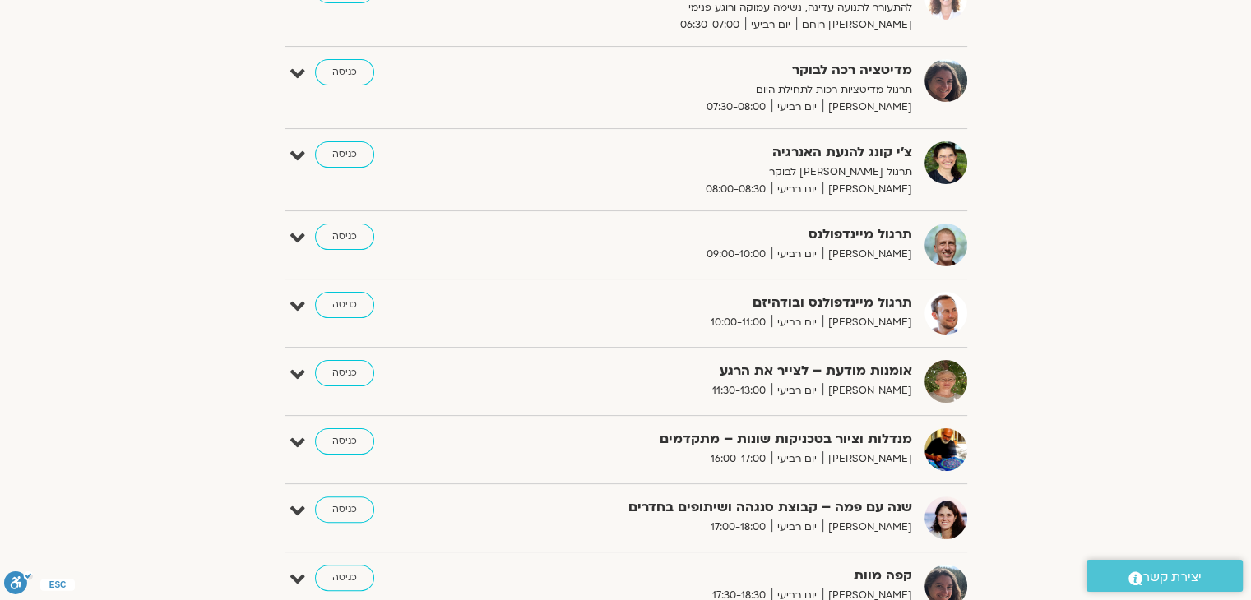
click at [295, 508] on icon at bounding box center [297, 511] width 15 height 23
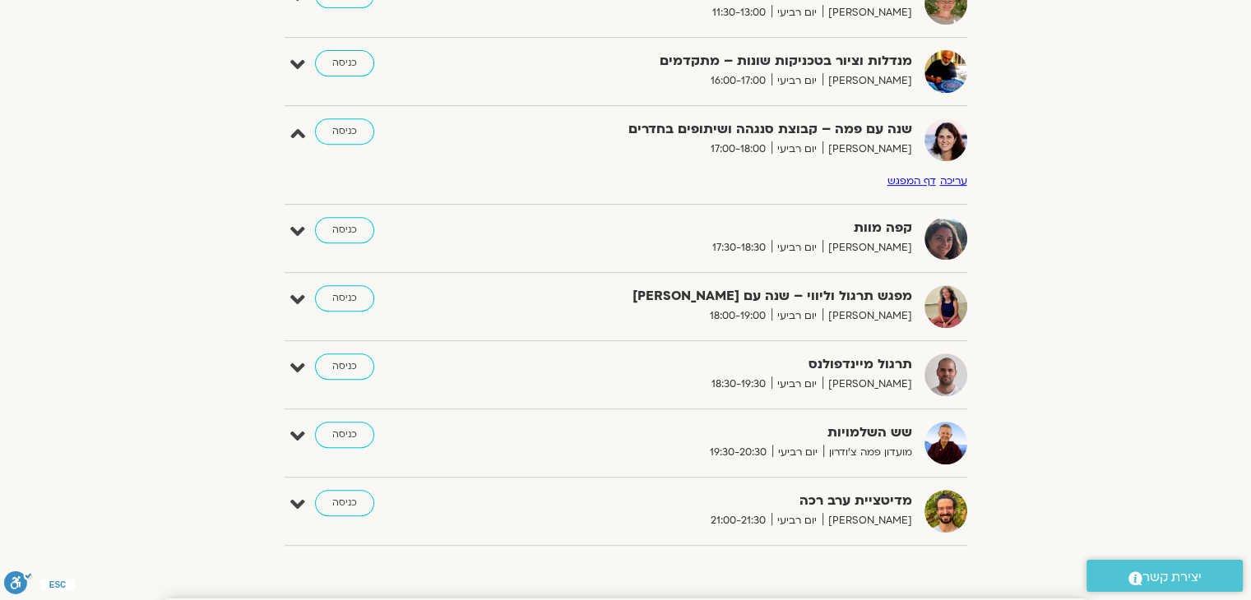
scroll to position [701, 0]
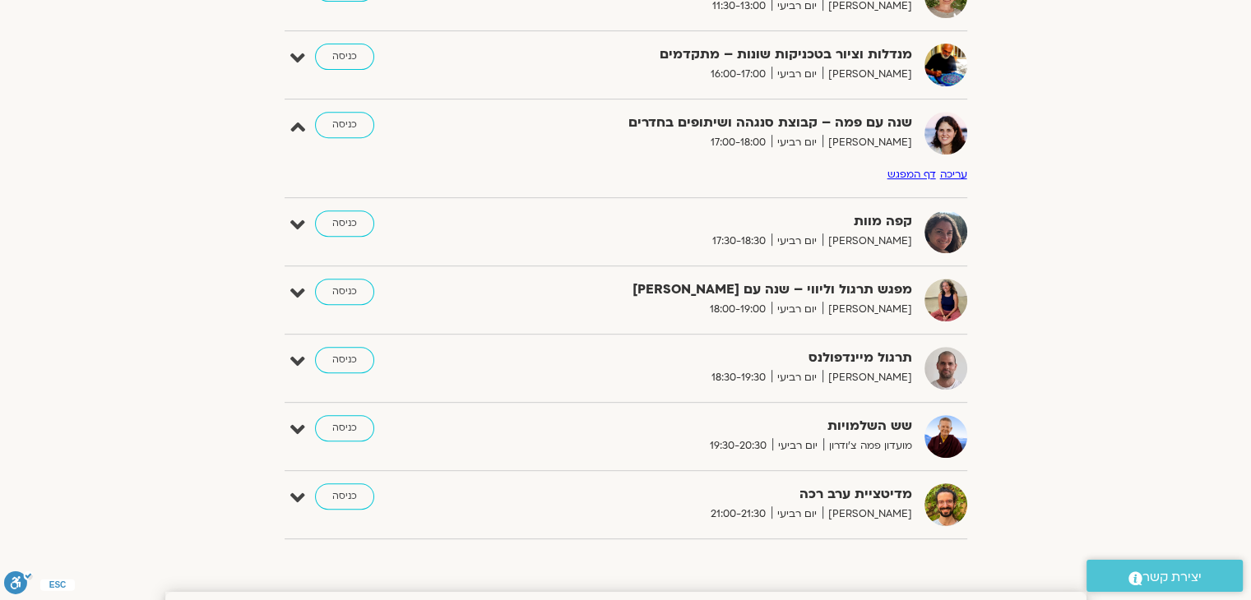
click at [934, 227] on img at bounding box center [946, 232] width 43 height 43
click at [869, 217] on strong "קפה מוות" at bounding box center [710, 222] width 403 height 22
click at [302, 231] on icon at bounding box center [297, 225] width 15 height 23
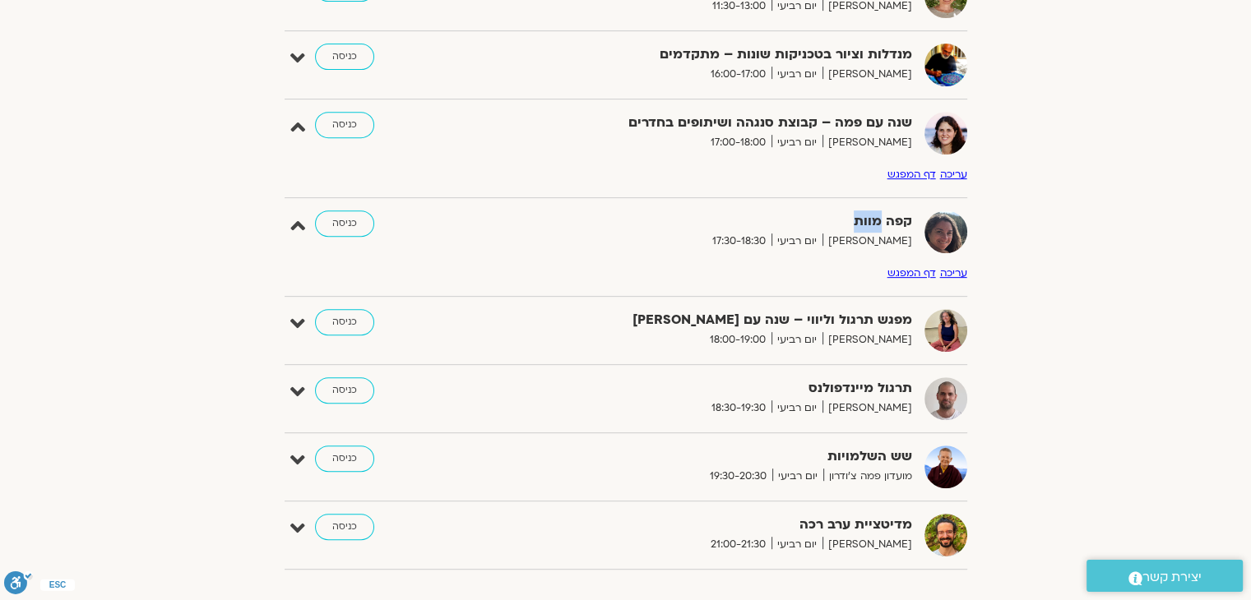
click at [923, 268] on link "דף המפגש" at bounding box center [912, 273] width 49 height 13
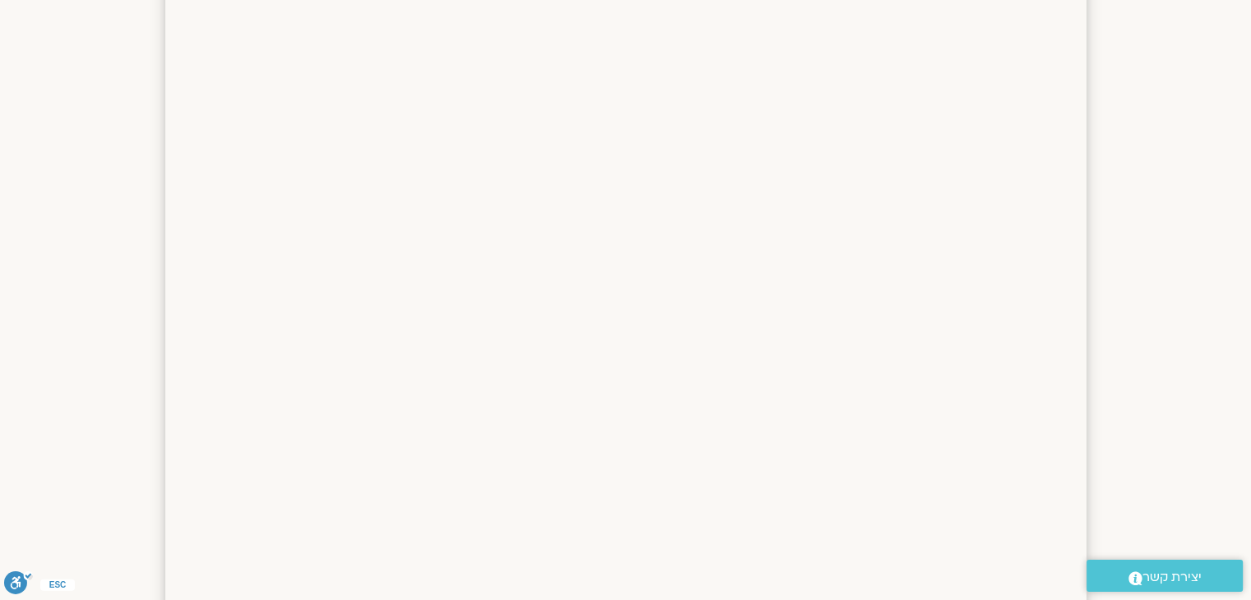
scroll to position [1384, 0]
